Goal: Task Accomplishment & Management: Manage account settings

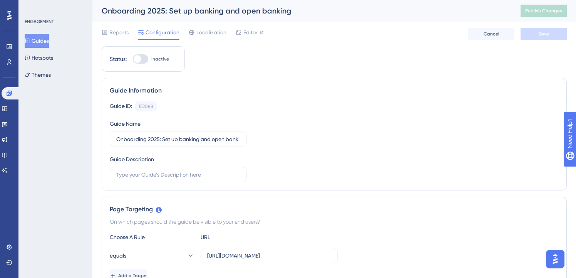
click at [45, 36] on button "Guides" at bounding box center [37, 41] width 24 height 14
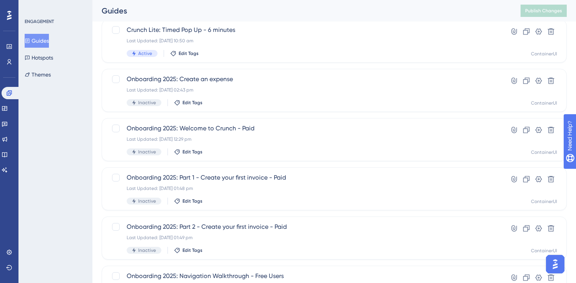
scroll to position [314, 0]
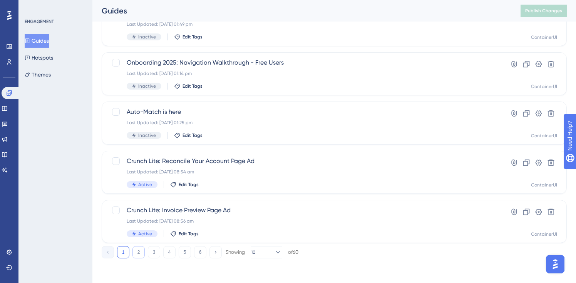
click at [134, 255] on button "2" at bounding box center [139, 253] width 12 height 12
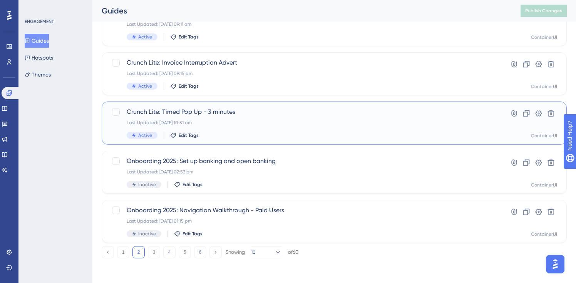
click at [236, 113] on span "Crunch Lite: Timed Pop Up - 3 minutes" at bounding box center [304, 111] width 354 height 9
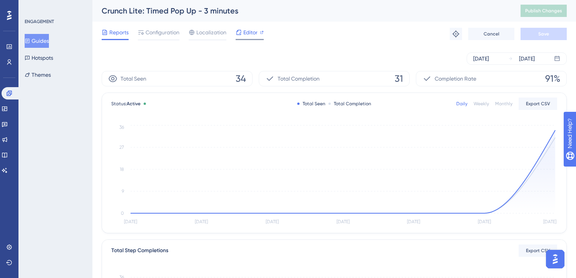
click at [252, 36] on span "Editor" at bounding box center [250, 32] width 14 height 9
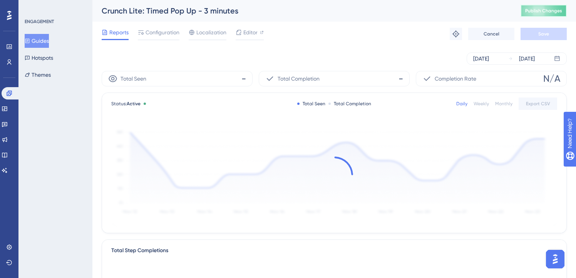
click at [546, 11] on span "Publish Changes" at bounding box center [543, 11] width 37 height 6
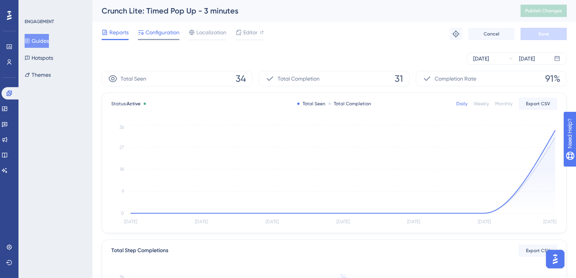
click at [165, 35] on span "Configuration" at bounding box center [163, 32] width 34 height 9
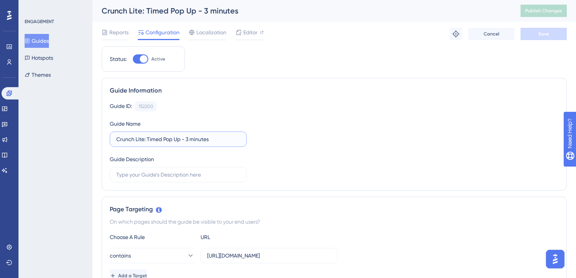
drag, startPoint x: 187, startPoint y: 138, endPoint x: 239, endPoint y: 136, distance: 52.4
click at [239, 136] on input "Crunch Lite: Timed Pop Up - 3 minutes" at bounding box center [178, 139] width 124 height 8
type input "Crunch Lite: Timed Pop Up - 90 Seconds"
click at [552, 30] on button "Save" at bounding box center [544, 34] width 46 height 12
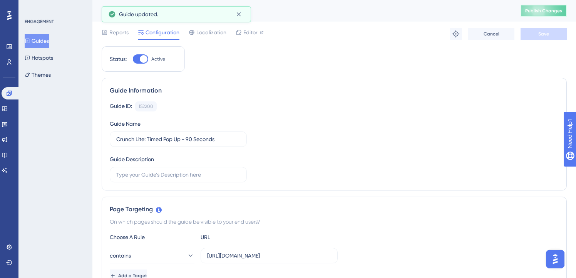
click at [553, 5] on button "Publish Changes" at bounding box center [544, 11] width 46 height 12
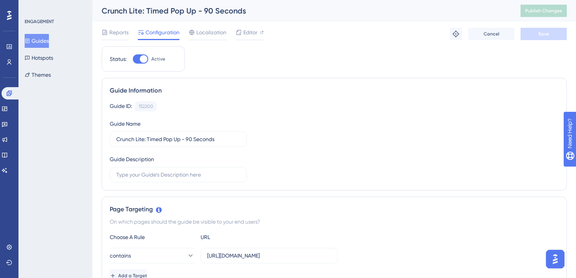
click at [43, 44] on button "Guides" at bounding box center [37, 41] width 24 height 14
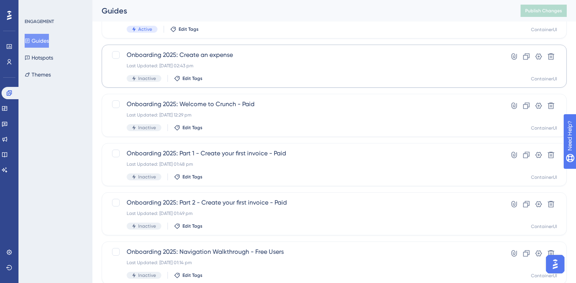
scroll to position [126, 0]
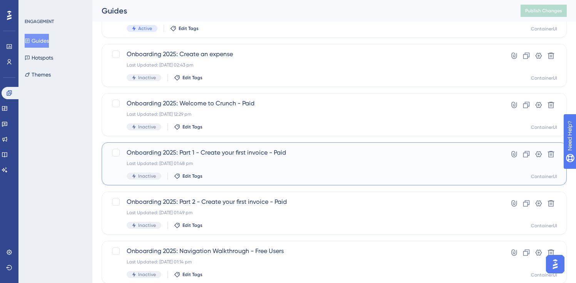
click at [259, 149] on span "Onboarding 2025: Part 1 - Create your first invoice - Paid" at bounding box center [304, 152] width 354 height 9
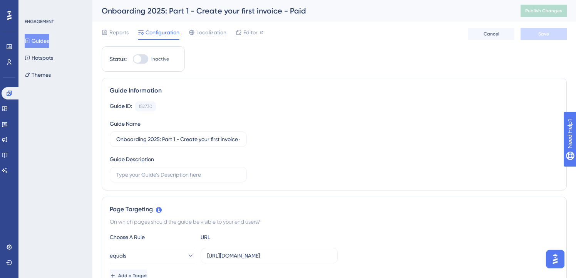
click at [46, 35] on button "Guides" at bounding box center [37, 41] width 24 height 14
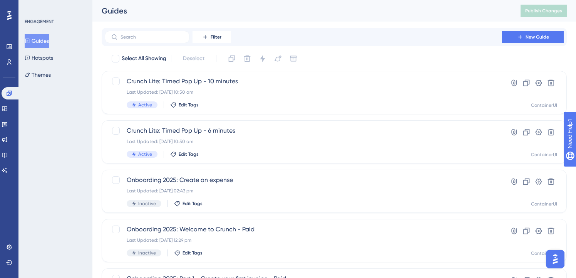
scroll to position [2, 0]
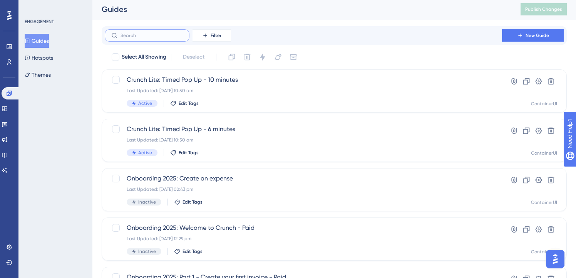
click at [177, 36] on input "text" at bounding box center [152, 35] width 62 height 5
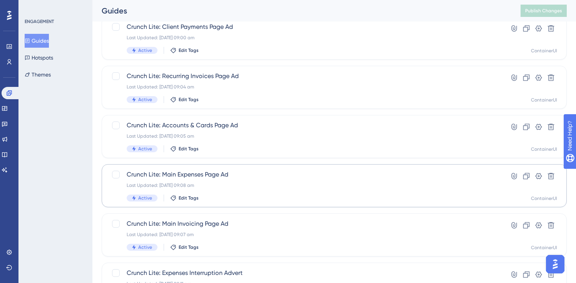
scroll to position [252, 0]
type input "lite"
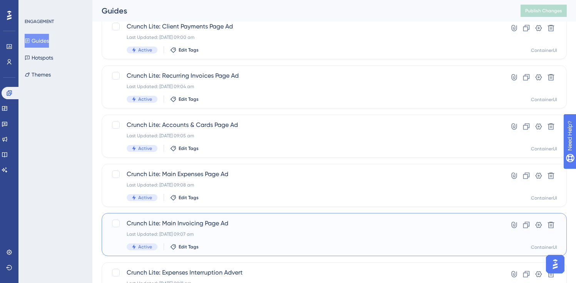
click at [257, 234] on div "Last Updated: 01 Oct 2025 09:07 am" at bounding box center [304, 234] width 354 height 6
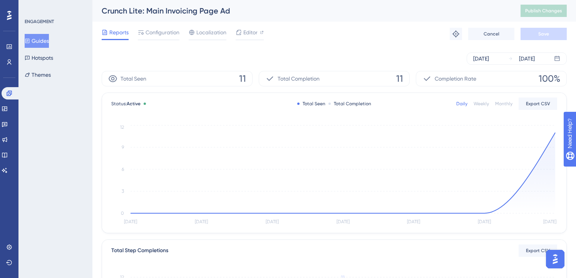
click at [40, 41] on button "Guides" at bounding box center [37, 41] width 24 height 14
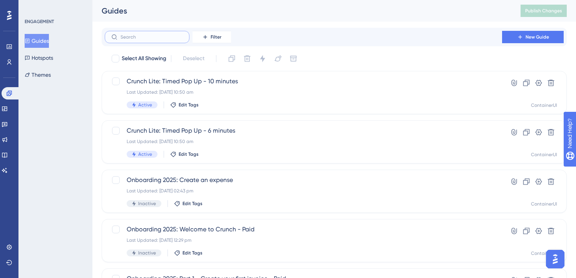
click at [149, 35] on input "text" at bounding box center [152, 36] width 62 height 5
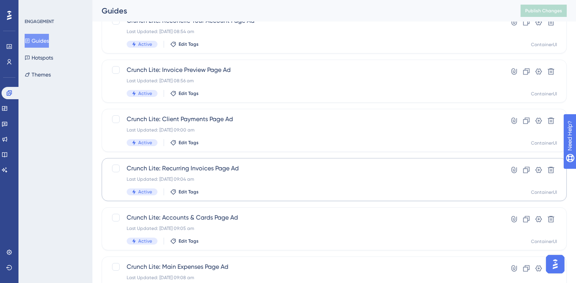
scroll to position [161, 0]
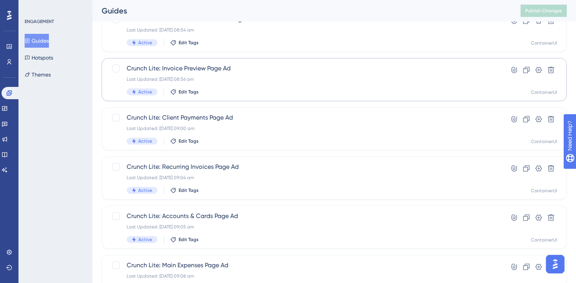
type input "lite"
click at [203, 73] on div "Crunch Lite: Invoice Preview Page Ad Last Updated: 01 Oct 2025 08:56 am Active …" at bounding box center [304, 80] width 354 height 32
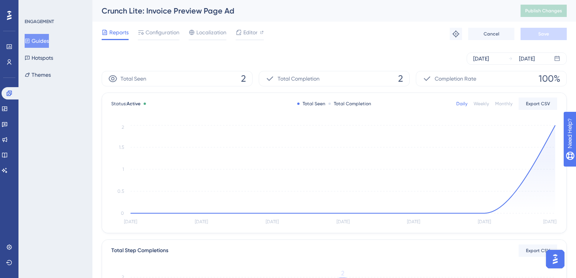
click at [41, 39] on button "Guides" at bounding box center [37, 41] width 24 height 14
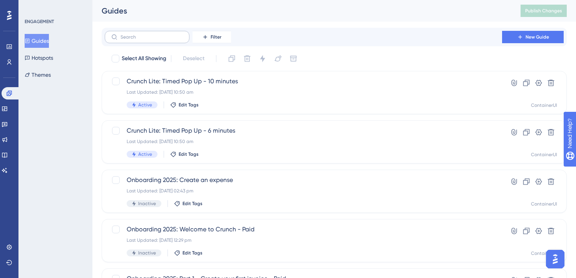
click at [154, 32] on label at bounding box center [147, 37] width 85 height 12
click at [154, 34] on input "text" at bounding box center [152, 36] width 62 height 5
type input "lite"
click at [119, 60] on div at bounding box center [115, 58] width 9 height 9
checkbox input "true"
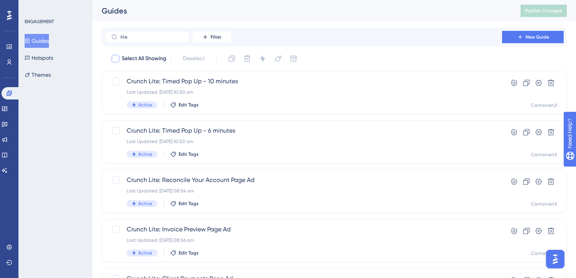
checkbox input "true"
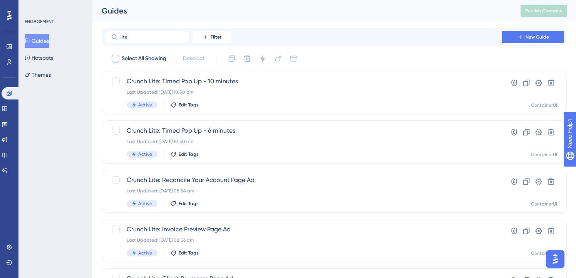
checkbox input "true"
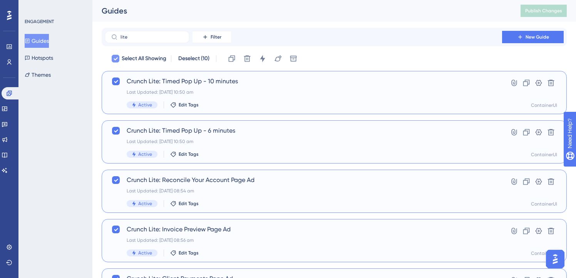
click at [120, 60] on div at bounding box center [115, 58] width 9 height 9
checkbox input "false"
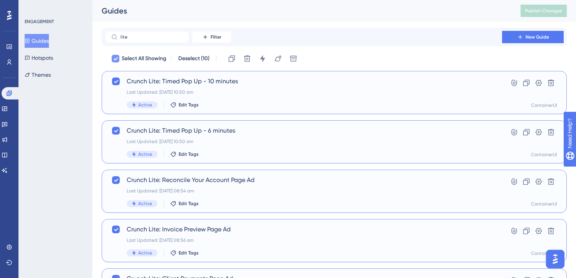
checkbox input "false"
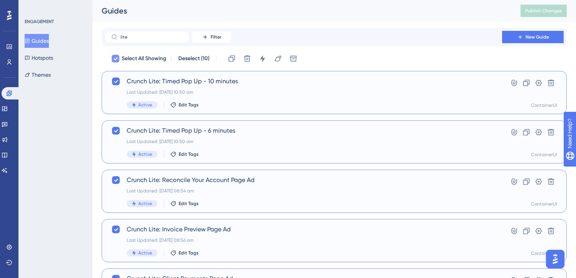
checkbox input "false"
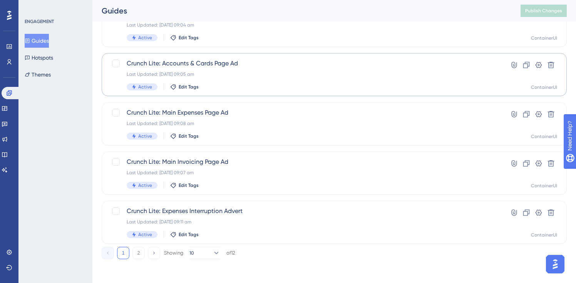
scroll to position [314, 0]
click at [136, 252] on button "2" at bounding box center [139, 253] width 12 height 12
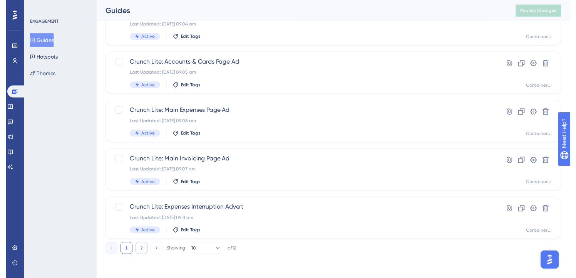
scroll to position [0, 0]
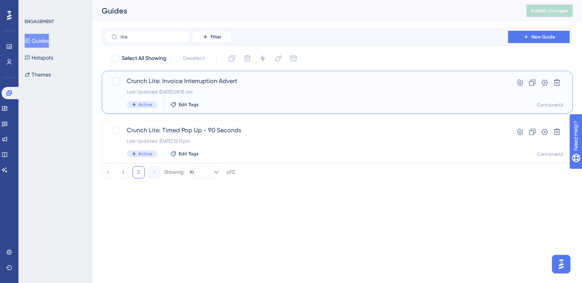
click at [223, 88] on div "Crunch Lite: Invoice Interruption Advert Last Updated: 01 Oct 2025 09:15 am Act…" at bounding box center [306, 93] width 359 height 32
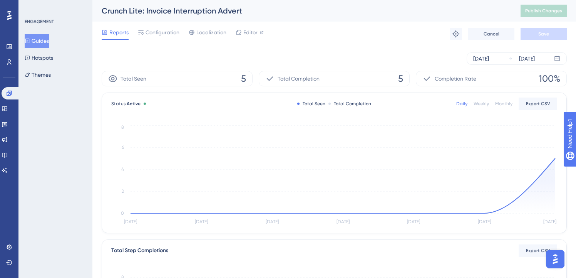
click at [49, 42] on button "Guides" at bounding box center [37, 41] width 24 height 14
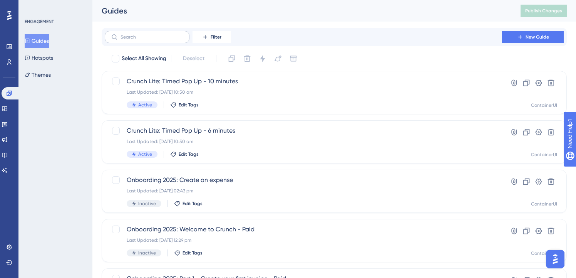
click at [159, 40] on label at bounding box center [147, 37] width 85 height 12
click at [159, 40] on input "text" at bounding box center [152, 36] width 62 height 5
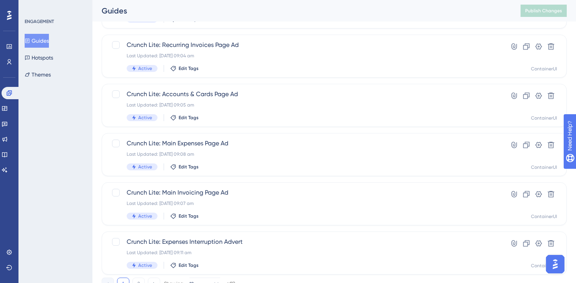
scroll to position [314, 0]
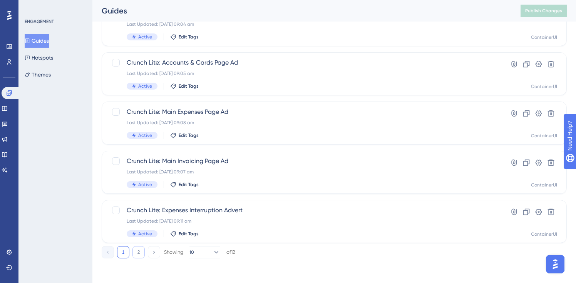
type input "lite"
click at [143, 255] on button "2" at bounding box center [139, 253] width 12 height 12
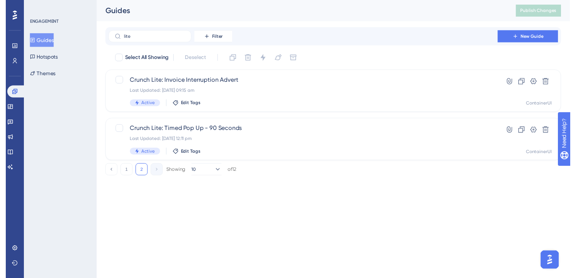
scroll to position [0, 0]
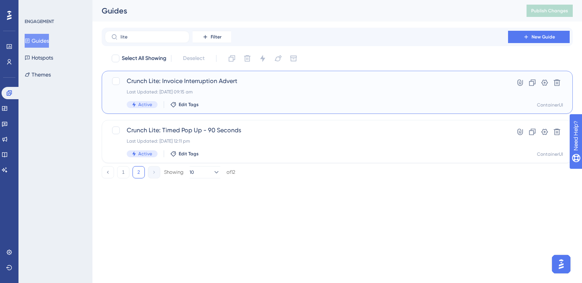
click at [225, 81] on span "Crunch Lite: Invoice Interruption Advert" at bounding box center [306, 81] width 359 height 9
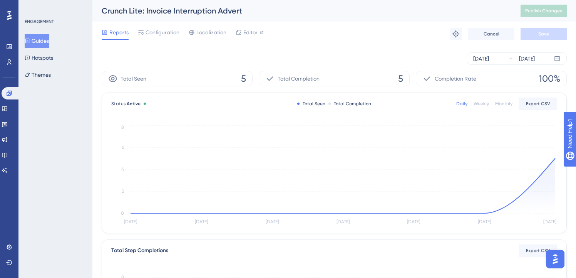
click at [49, 41] on button "Guides" at bounding box center [37, 41] width 24 height 14
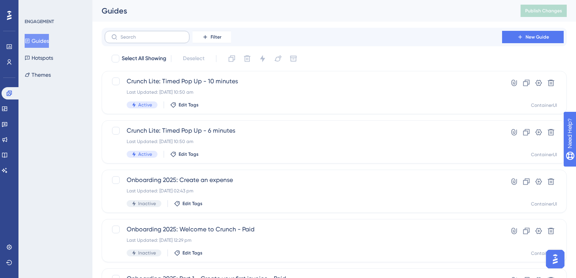
click at [166, 42] on label at bounding box center [147, 37] width 85 height 12
click at [166, 40] on input "text" at bounding box center [152, 36] width 62 height 5
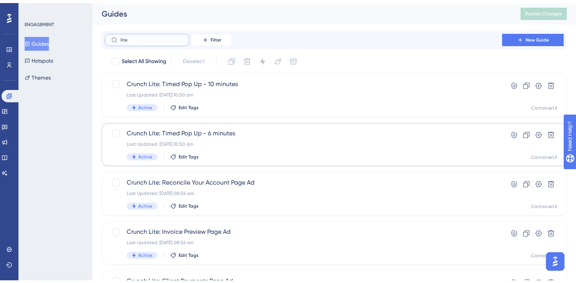
scroll to position [314, 0]
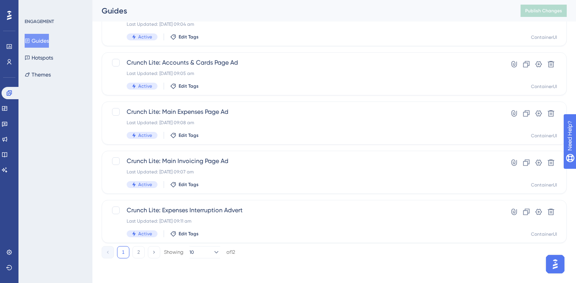
type input "lite"
click at [138, 252] on button "2" at bounding box center [139, 253] width 12 height 12
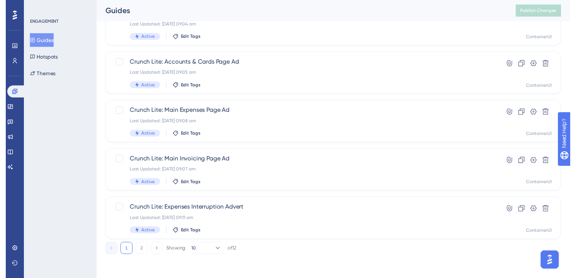
scroll to position [0, 0]
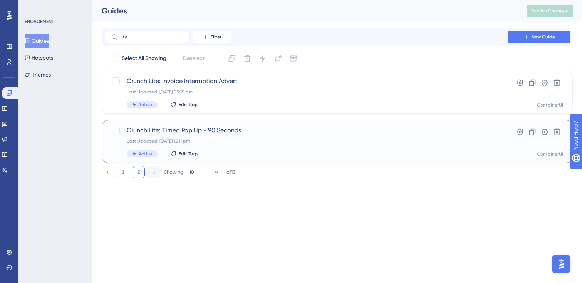
click at [220, 127] on span "Crunch Lite: Timed Pop Up - 90 Seconds" at bounding box center [306, 130] width 359 height 9
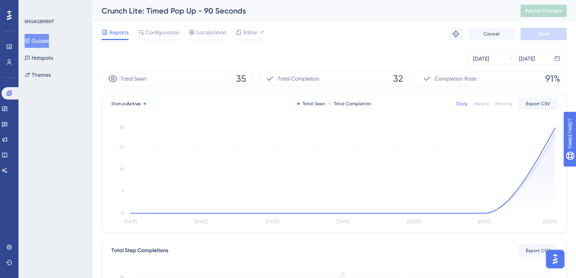
click at [49, 40] on button "Guides" at bounding box center [37, 41] width 24 height 14
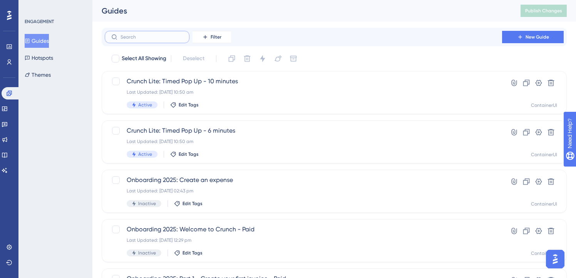
click at [175, 38] on input "text" at bounding box center [152, 36] width 62 height 5
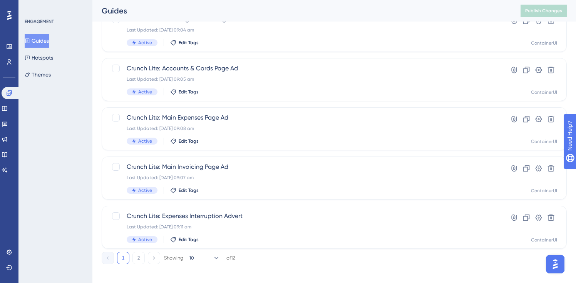
scroll to position [314, 0]
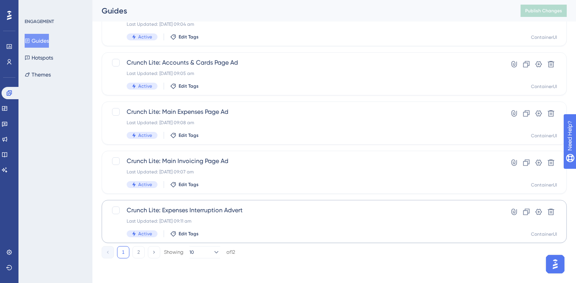
type input "lite"
click at [217, 207] on span "Crunch Lite: Expenses Interruption Advert" at bounding box center [304, 210] width 354 height 9
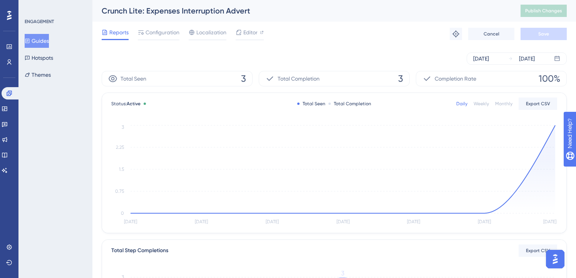
click at [41, 42] on button "Guides" at bounding box center [37, 41] width 24 height 14
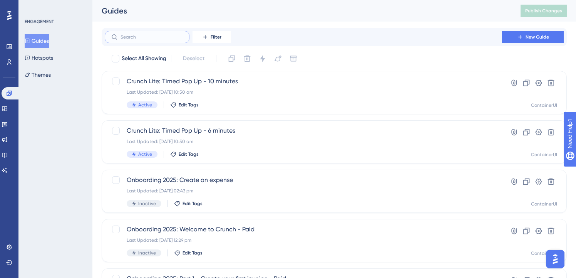
click at [141, 35] on input "text" at bounding box center [152, 36] width 62 height 5
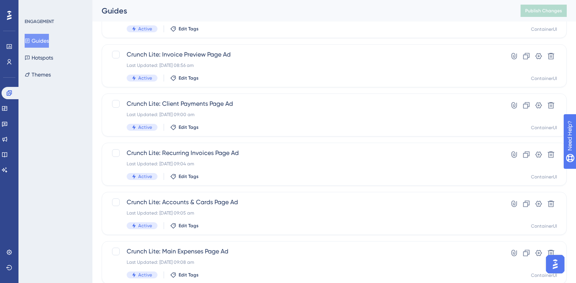
scroll to position [314, 0]
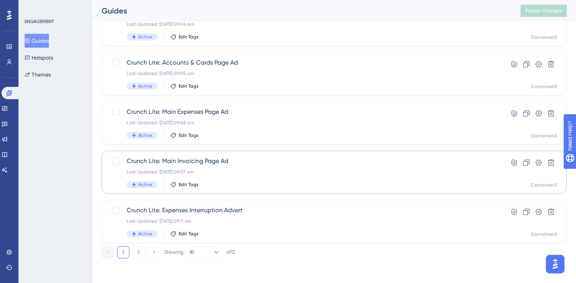
type input "lite"
click at [221, 162] on span "Crunch Lite: Main Invoicing Page Ad" at bounding box center [304, 161] width 354 height 9
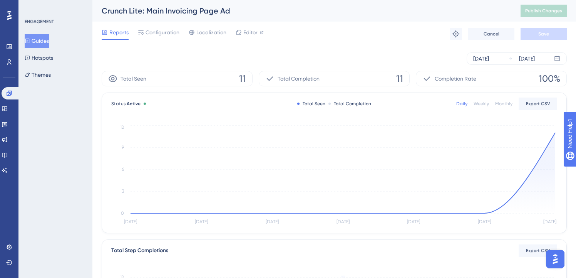
click at [40, 46] on button "Guides" at bounding box center [37, 41] width 24 height 14
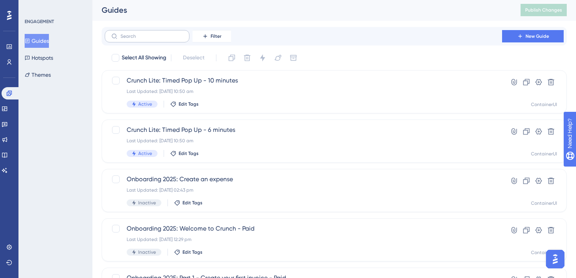
scroll to position [2, 0]
click at [157, 33] on input "text" at bounding box center [152, 35] width 62 height 5
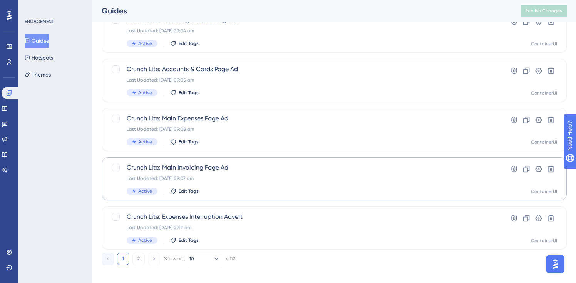
scroll to position [314, 0]
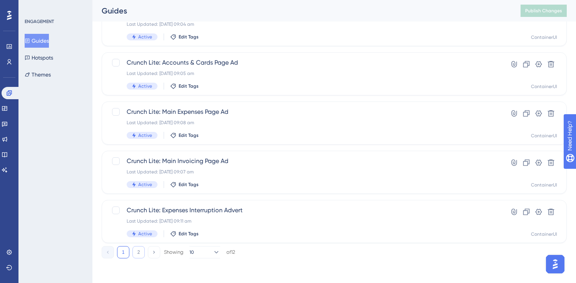
type input "lite"
click at [136, 254] on button "2" at bounding box center [139, 253] width 12 height 12
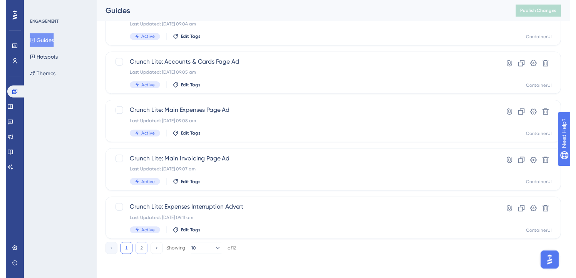
scroll to position [0, 0]
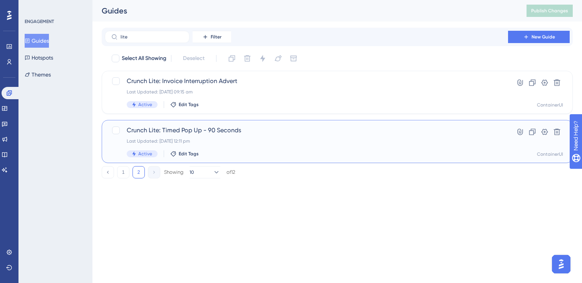
click at [238, 127] on span "Crunch Lite: Timed Pop Up - 90 Seconds" at bounding box center [306, 130] width 359 height 9
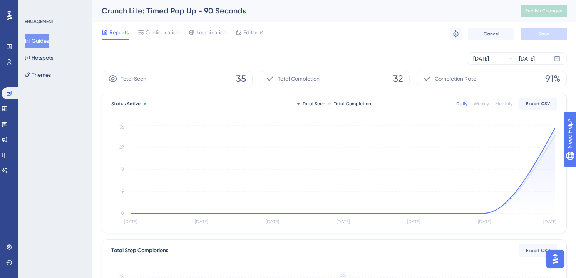
click at [35, 39] on button "Guides" at bounding box center [37, 41] width 24 height 14
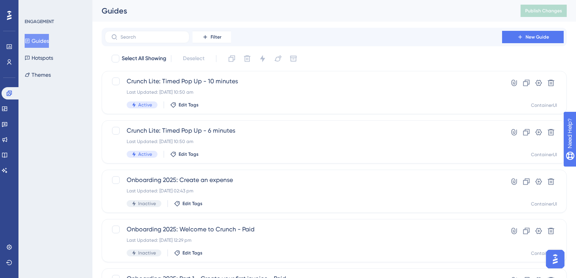
click at [137, 43] on div "Filter New Guide" at bounding box center [334, 37] width 465 height 18
click at [139, 36] on input "text" at bounding box center [152, 36] width 62 height 5
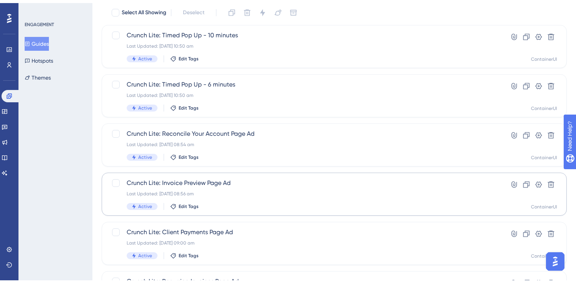
scroll to position [314, 0]
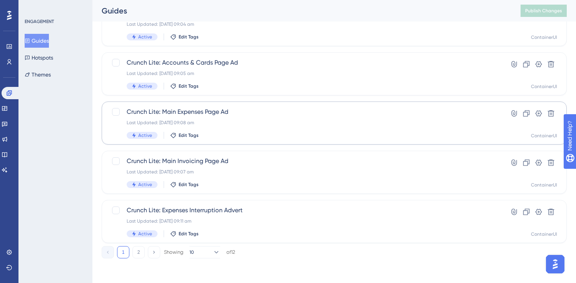
type input "lite"
click at [206, 110] on span "Crunch Lite: Main Expenses Page Ad" at bounding box center [304, 111] width 354 height 9
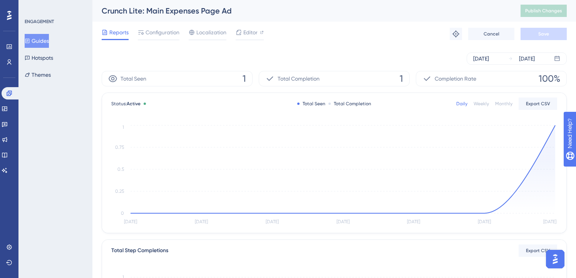
click at [46, 35] on button "Guides" at bounding box center [37, 41] width 24 height 14
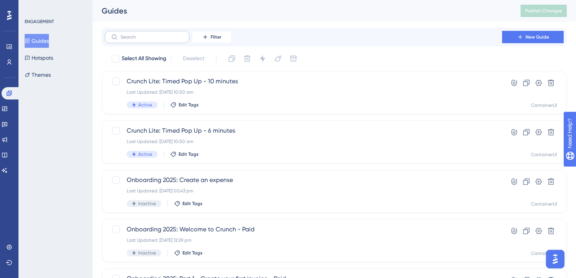
click at [170, 40] on label at bounding box center [147, 37] width 85 height 12
click at [170, 40] on input "text" at bounding box center [152, 36] width 62 height 5
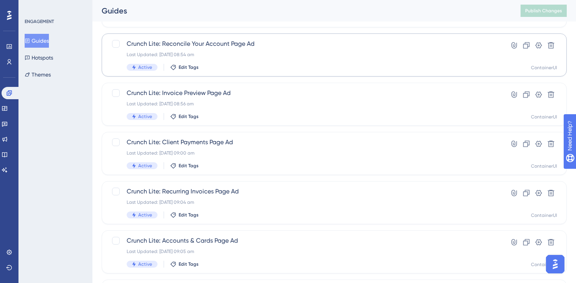
scroll to position [137, 0]
type input "lite"
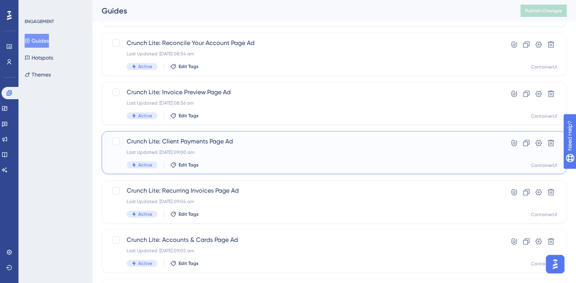
click at [218, 146] on div "Crunch Lite: Client Payments Page Ad Last Updated: 01 Oct 2025 09:00 am Active …" at bounding box center [304, 153] width 354 height 32
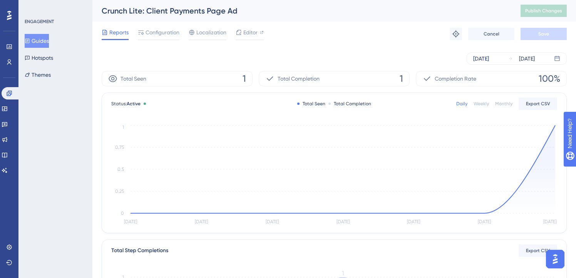
click at [41, 42] on button "Guides" at bounding box center [37, 41] width 24 height 14
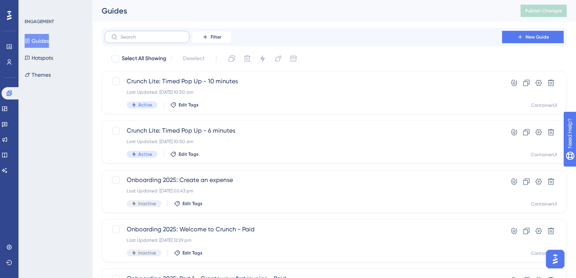
click at [187, 36] on label at bounding box center [147, 37] width 85 height 12
click at [183, 36] on input "text" at bounding box center [152, 36] width 62 height 5
type input "lite"
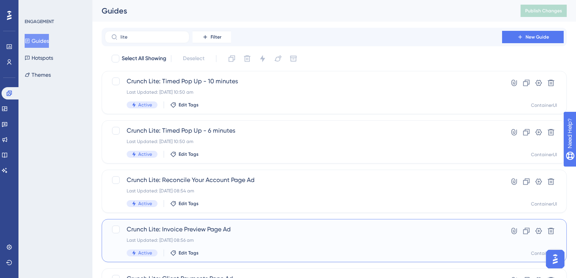
click at [212, 229] on span "Crunch Lite: Invoice Preview Page Ad" at bounding box center [304, 229] width 354 height 9
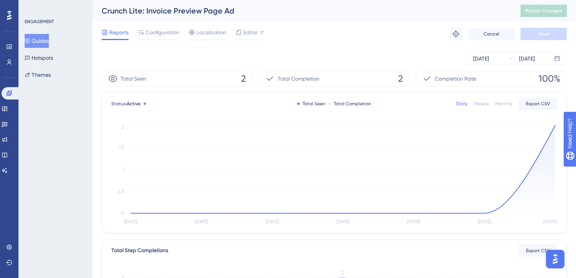
click at [38, 38] on button "Guides" at bounding box center [37, 41] width 24 height 14
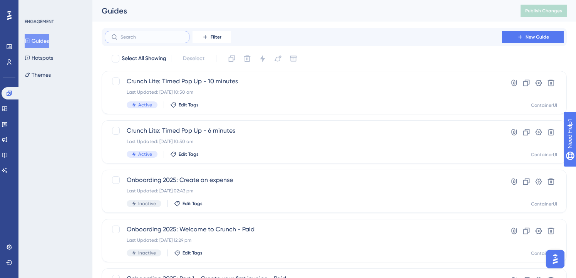
click at [139, 37] on input "text" at bounding box center [152, 36] width 62 height 5
type input "lite"
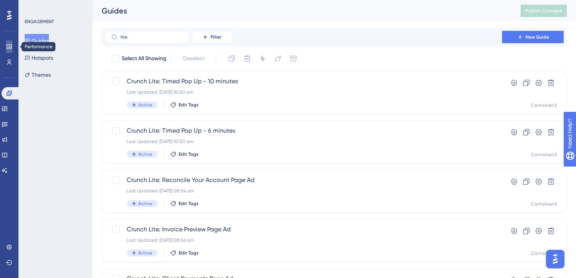
click at [12, 45] on link at bounding box center [9, 46] width 6 height 12
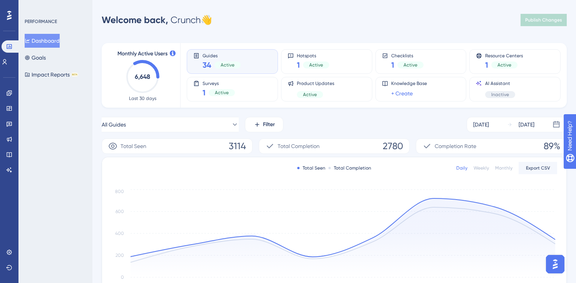
click at [220, 67] on div "Active" at bounding box center [228, 65] width 26 height 7
click at [209, 129] on button "All Guides" at bounding box center [170, 124] width 137 height 15
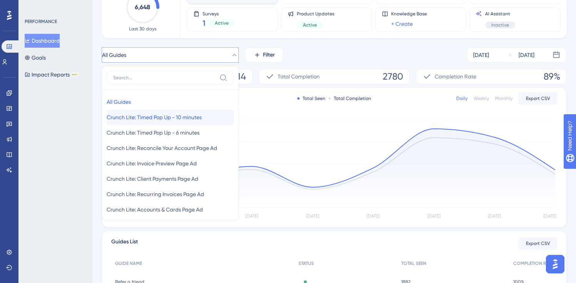
click at [194, 118] on span "Crunch Lite: Timed Pop Up - 10 minutes" at bounding box center [154, 117] width 95 height 9
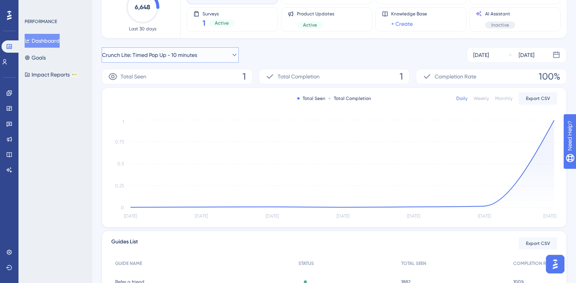
click at [197, 53] on span "Crunch Lite: Timed Pop Up - 10 minutes" at bounding box center [149, 54] width 95 height 9
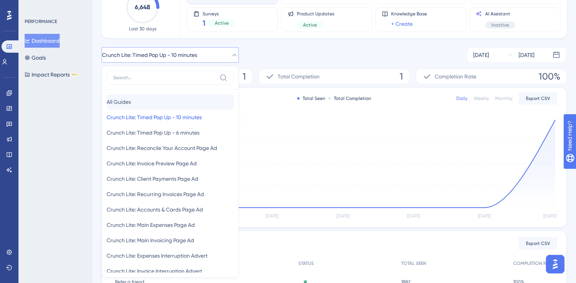
scroll to position [96, 0]
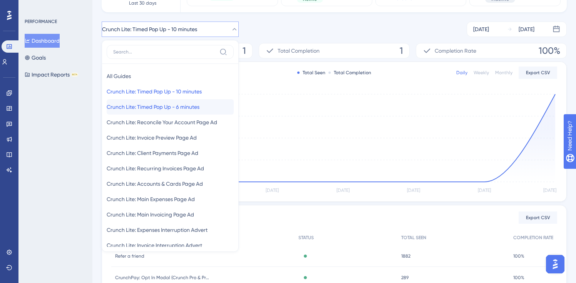
click at [179, 105] on span "Crunch Lite: Timed Pop Up - 6 minutes" at bounding box center [153, 106] width 93 height 9
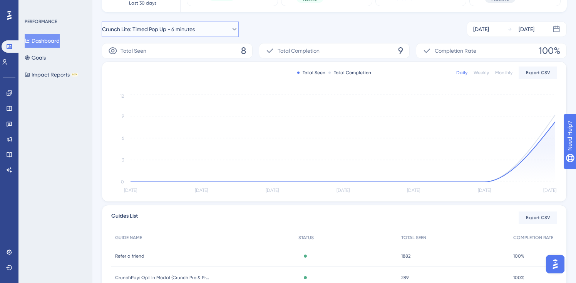
click at [194, 30] on span "Crunch Lite: Timed Pop Up - 6 minutes" at bounding box center [148, 29] width 93 height 9
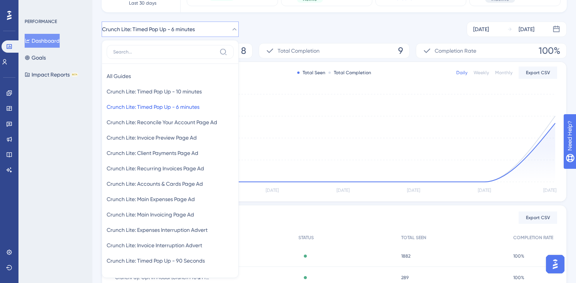
scroll to position [110, 0]
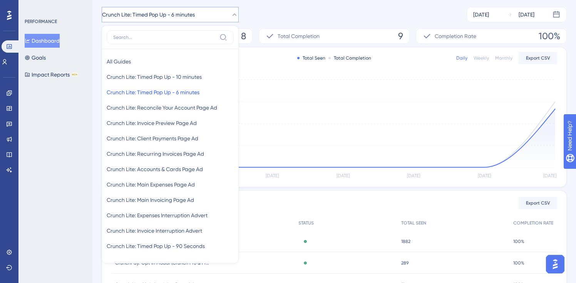
click at [284, 13] on div "Crunch Lite: Timed Pop Up - 6 minutes All Guides All Guides Crunch Lite: Timed …" at bounding box center [334, 14] width 465 height 15
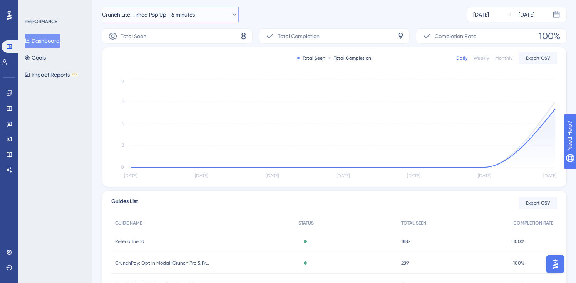
click at [214, 10] on button "Crunch Lite: Timed Pop Up - 6 minutes" at bounding box center [170, 14] width 137 height 15
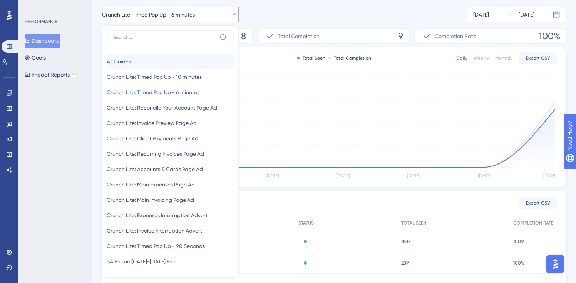
scroll to position [117, 0]
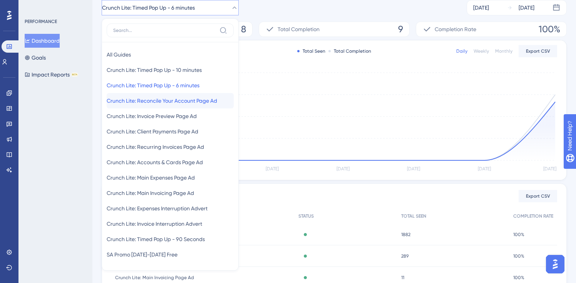
click at [159, 106] on button "Crunch Lite: Reconcile Your Account Page Ad Crunch Lite: Reconcile Your Account…" at bounding box center [170, 100] width 127 height 15
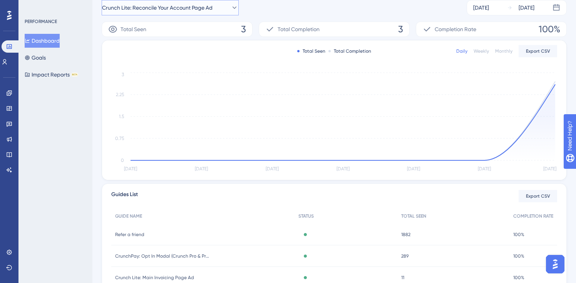
click at [173, 9] on span "Crunch Lite: Reconcile Your Account Page Ad" at bounding box center [157, 7] width 111 height 9
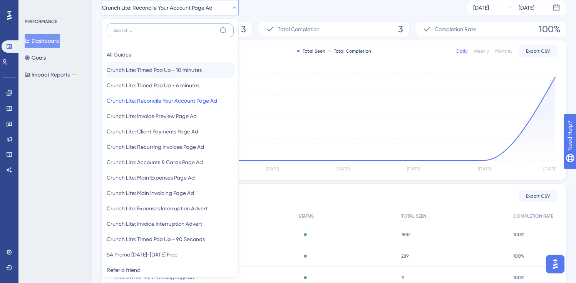
scroll to position [118, 0]
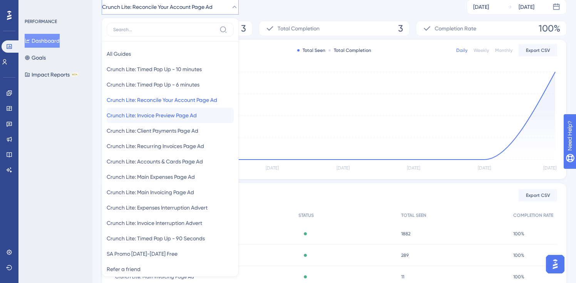
click at [164, 122] on button "Crunch Lite: Invoice Preview Page Ad Crunch Lite: Invoice Preview Page Ad" at bounding box center [170, 115] width 127 height 15
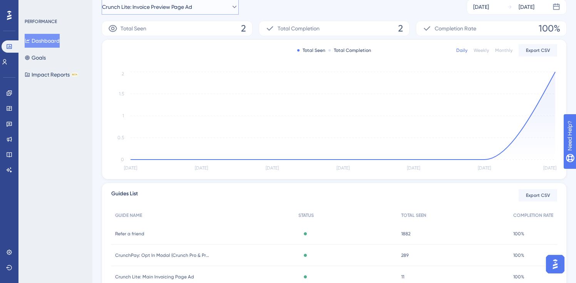
click at [180, 8] on span "Crunch Lite: Invoice Preview Page Ad" at bounding box center [147, 6] width 90 height 9
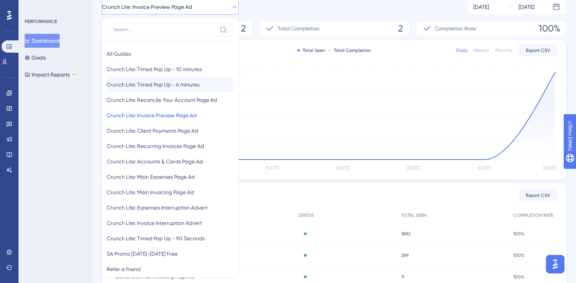
scroll to position [114, 0]
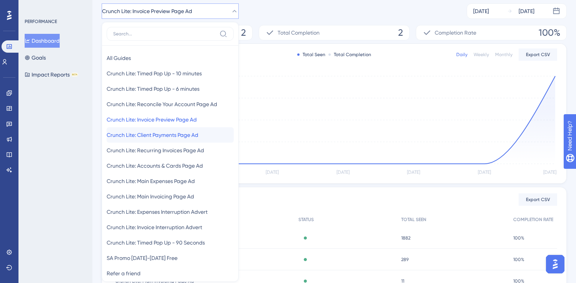
click at [163, 137] on span "Crunch Lite: Client Payments Page Ad" at bounding box center [153, 135] width 92 height 9
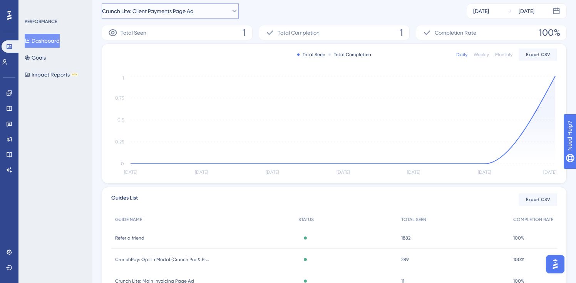
click at [194, 10] on span "Crunch Lite: Client Payments Page Ad" at bounding box center [148, 11] width 92 height 9
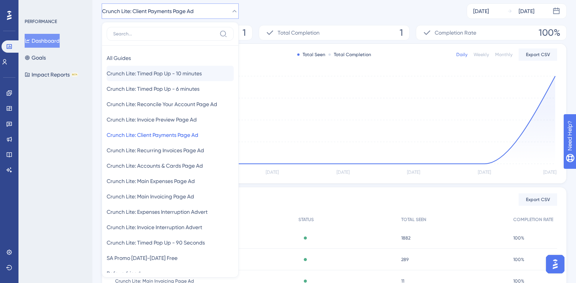
scroll to position [119, 0]
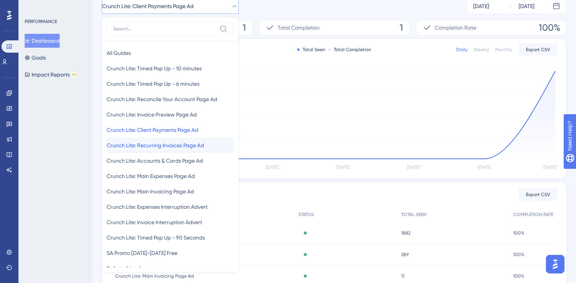
click at [171, 149] on span "Crunch Lite: Recurring Invoices Page Ad" at bounding box center [155, 145] width 97 height 9
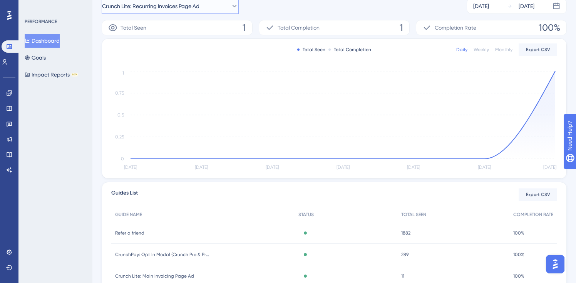
click at [184, 11] on button "Crunch Lite: Recurring Invoices Page Ad" at bounding box center [170, 5] width 137 height 15
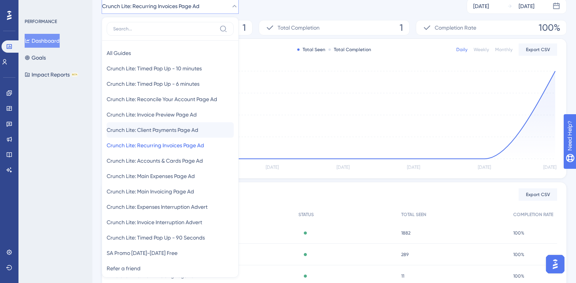
scroll to position [124, 0]
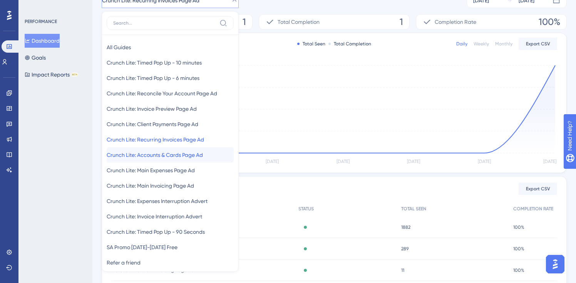
click at [177, 160] on button "Crunch Lite: Accounts & Cards Page Ad Crunch Lite: Accounts & Cards Page Ad" at bounding box center [170, 155] width 127 height 15
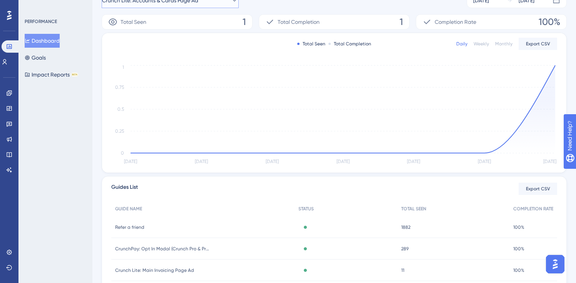
click at [207, 5] on button "Crunch Lite: Accounts & Cards Page Ad" at bounding box center [170, 0] width 137 height 15
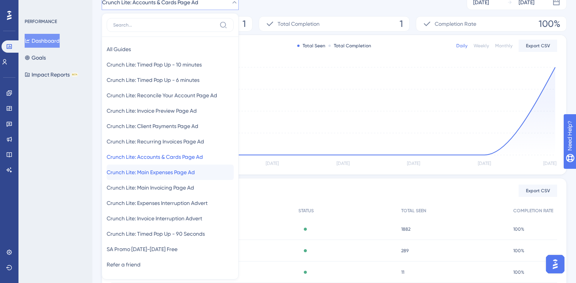
click at [191, 173] on span "Crunch Lite: Main Expenses Page Ad" at bounding box center [151, 172] width 88 height 9
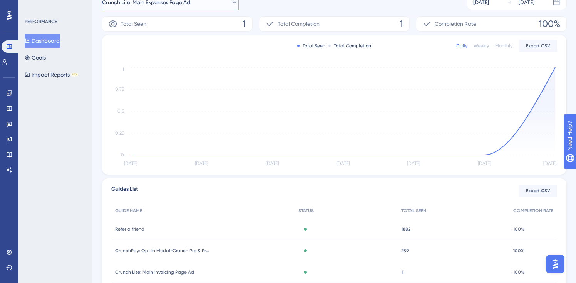
click at [202, 7] on button "Crunch Lite: Main Expenses Page Ad" at bounding box center [170, 2] width 137 height 15
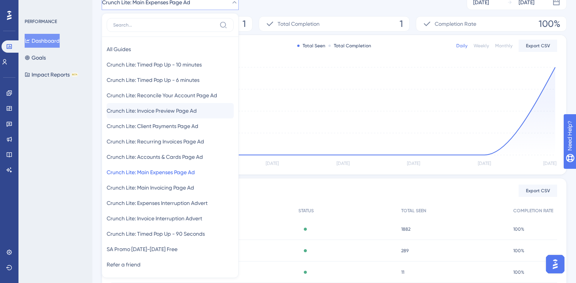
scroll to position [120, 0]
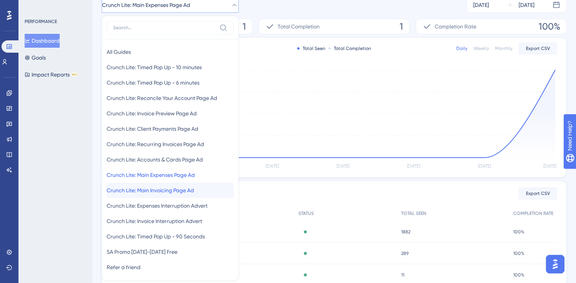
click at [183, 189] on span "Crunch Lite: Main Invoicing Page Ad" at bounding box center [150, 190] width 87 height 9
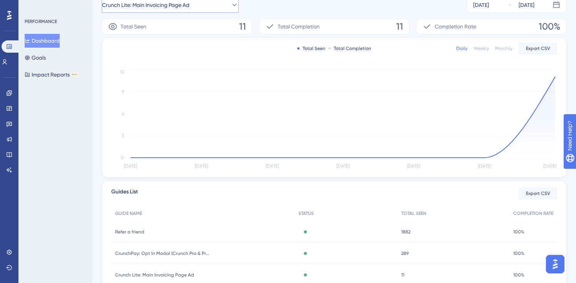
click at [213, 6] on button "Crunch Lite: Main Invoicing Page Ad" at bounding box center [170, 4] width 137 height 15
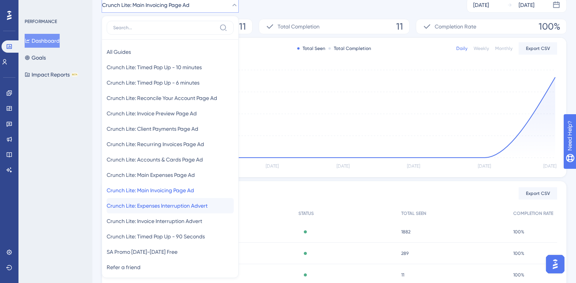
click at [165, 207] on span "Crunch Lite: Expenses Interruption Advert" at bounding box center [157, 205] width 101 height 9
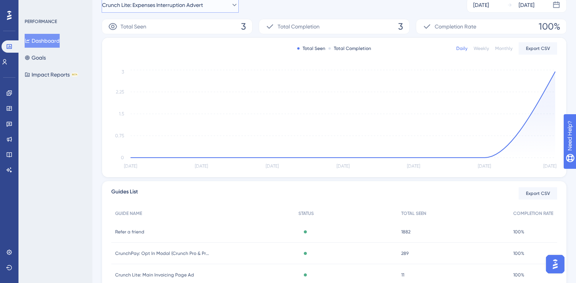
click at [203, 7] on span "Crunch Lite: Expenses Interruption Advert" at bounding box center [152, 4] width 101 height 9
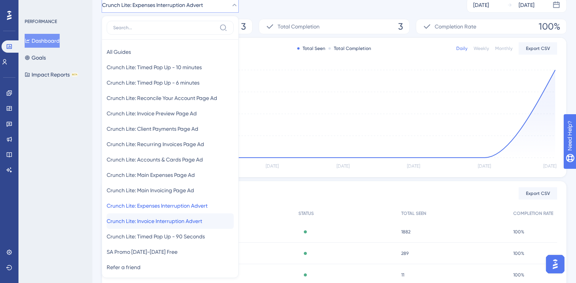
click at [192, 217] on span "Crunch Lite: Invoice Interruption Advert" at bounding box center [155, 221] width 96 height 9
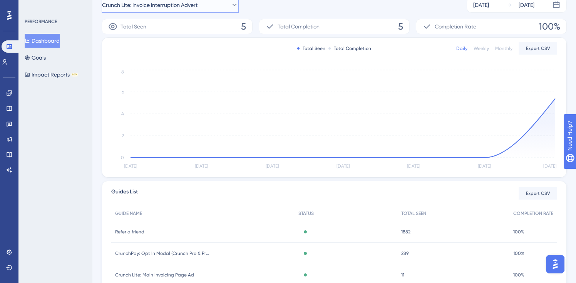
click at [187, 7] on span "Crunch Lite: Invoice Interruption Advert" at bounding box center [150, 4] width 96 height 9
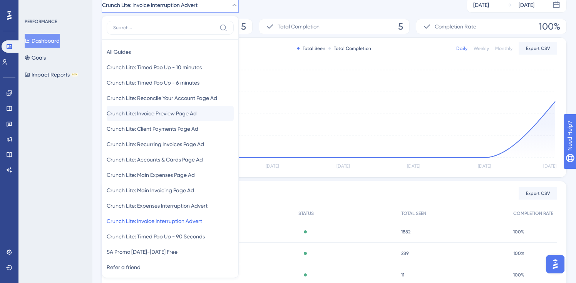
scroll to position [119, 0]
click at [203, 231] on button "Crunch Lite: Timed Pop Up - 90 Seconds Crunch Lite: Timed Pop Up - 90 Seconds" at bounding box center [170, 237] width 127 height 15
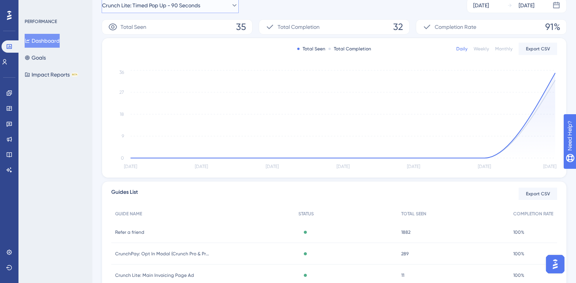
click at [182, 8] on span "Crunch Lite: Timed Pop Up - 90 Seconds" at bounding box center [151, 5] width 98 height 9
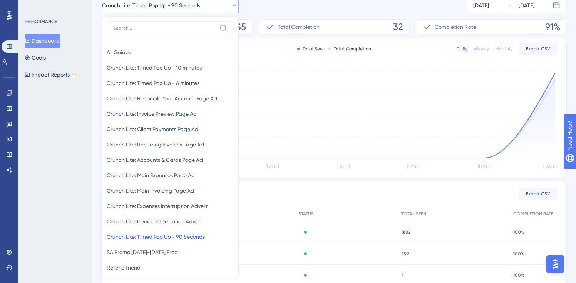
scroll to position [120, 0]
click at [337, 3] on div "Crunch Lite: Timed Pop Up - 90 Seconds All Guides All Guides Crunch Lite: Timed…" at bounding box center [334, 4] width 465 height 15
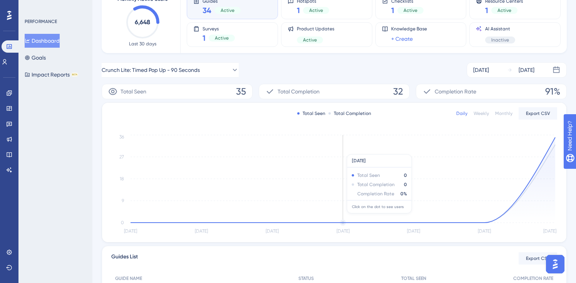
scroll to position [0, 0]
